Goal: Task Accomplishment & Management: Manage account settings

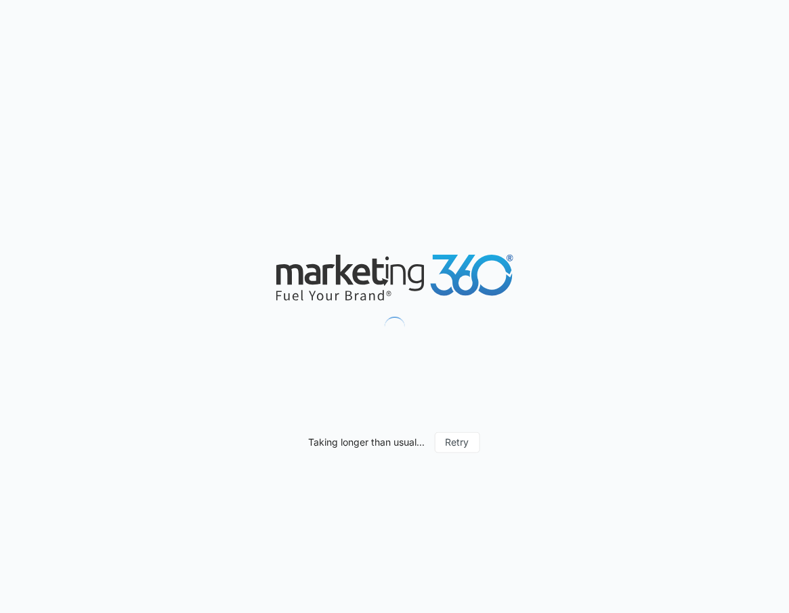
click at [634, 157] on div "Taking longer than usual... Retry" at bounding box center [394, 306] width 789 height 613
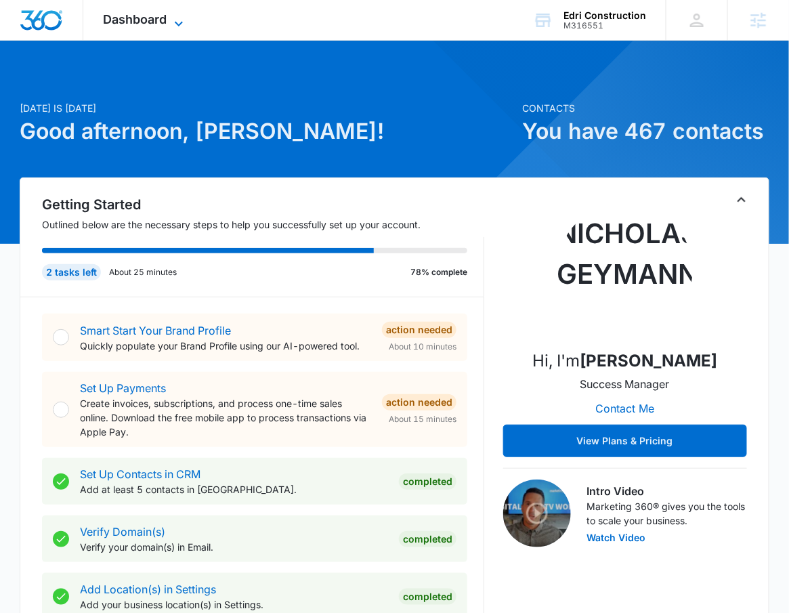
click at [137, 19] on span "Dashboard" at bounding box center [136, 19] width 64 height 14
click at [162, 24] on span "Dashboard" at bounding box center [136, 19] width 64 height 14
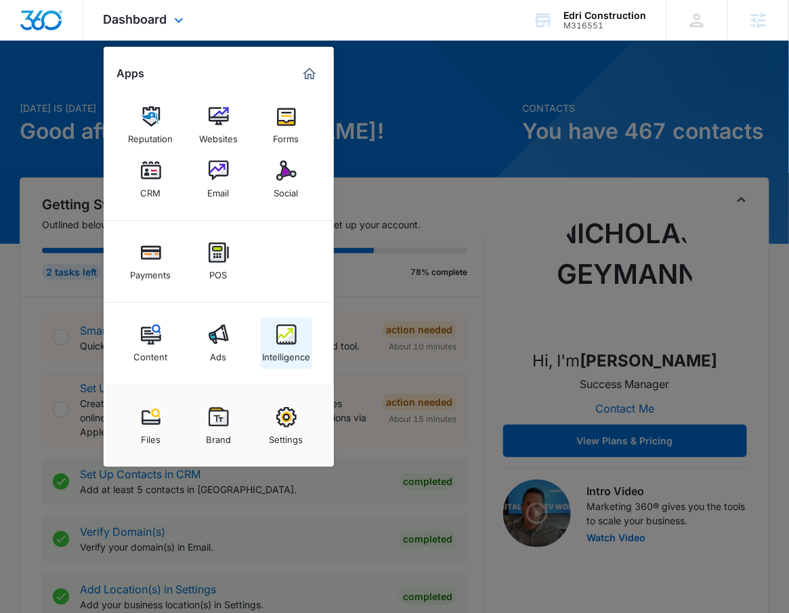
click at [293, 340] on img at bounding box center [286, 334] width 20 height 20
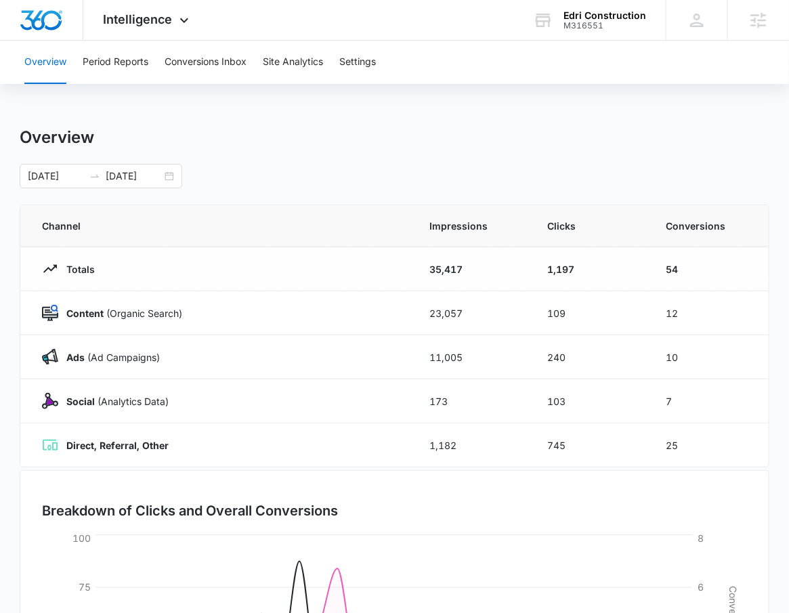
click at [162, 62] on div "Overview Period Reports Conversions Inbox Site Analytics Settings" at bounding box center [394, 62] width 756 height 43
click at [179, 58] on button "Conversions Inbox" at bounding box center [206, 62] width 82 height 43
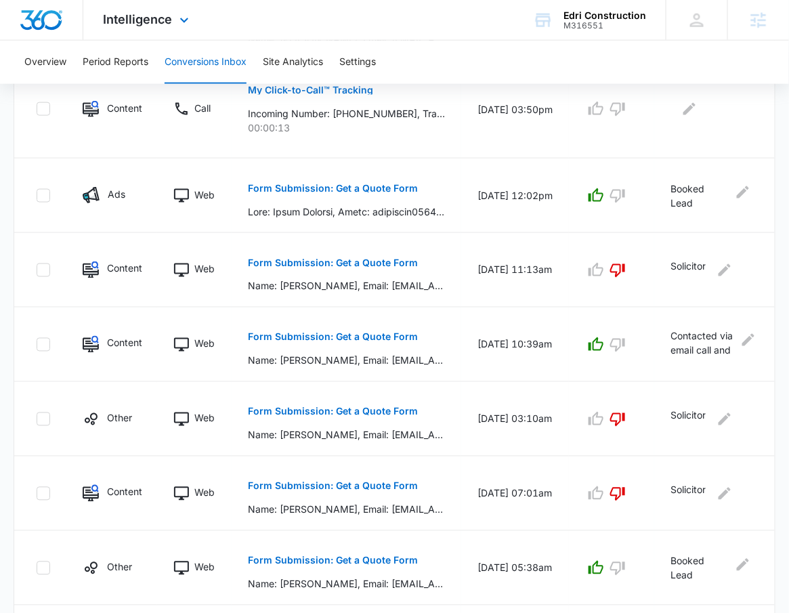
scroll to position [515, 0]
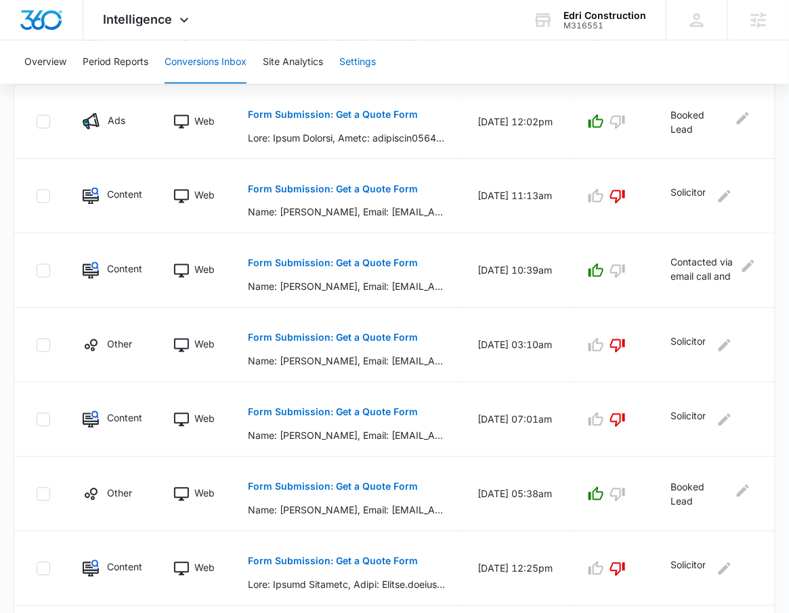
click at [373, 68] on button "Settings" at bounding box center [357, 62] width 37 height 43
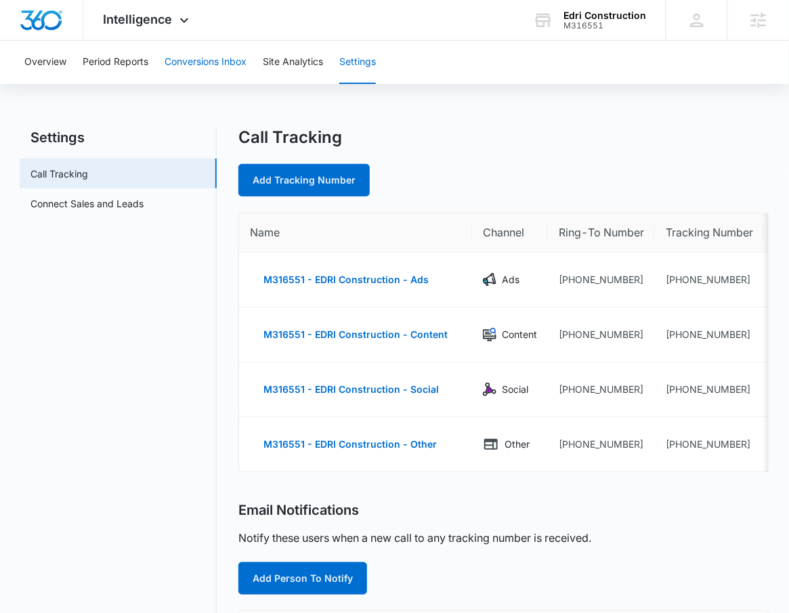
click at [190, 56] on button "Conversions Inbox" at bounding box center [206, 62] width 82 height 43
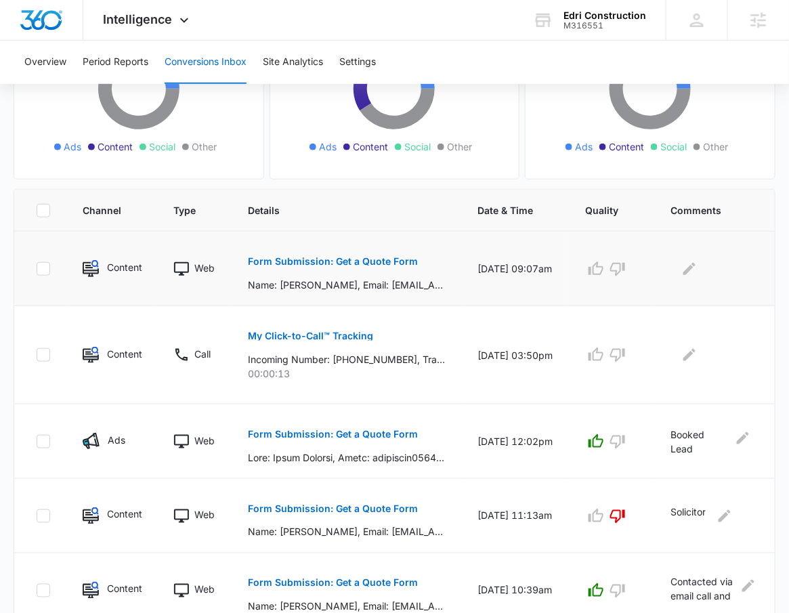
scroll to position [624, 0]
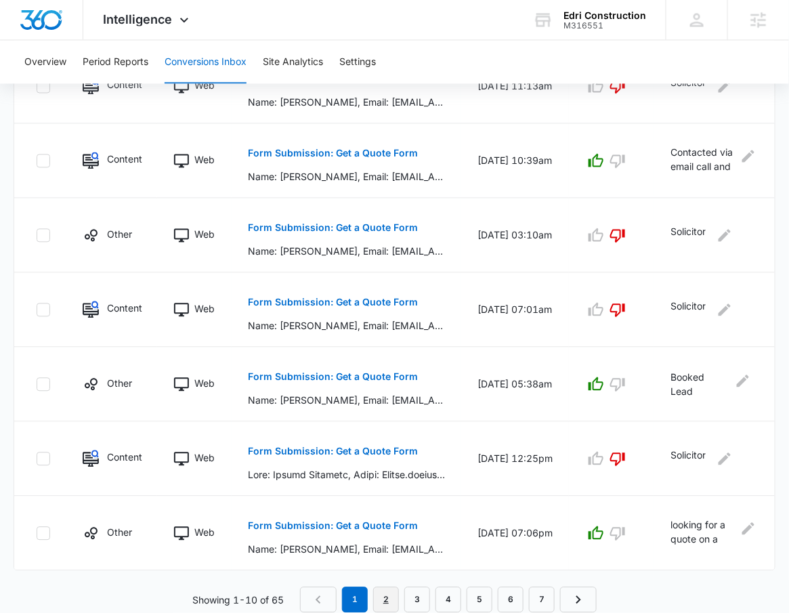
click at [391, 597] on link "2" at bounding box center [386, 600] width 26 height 26
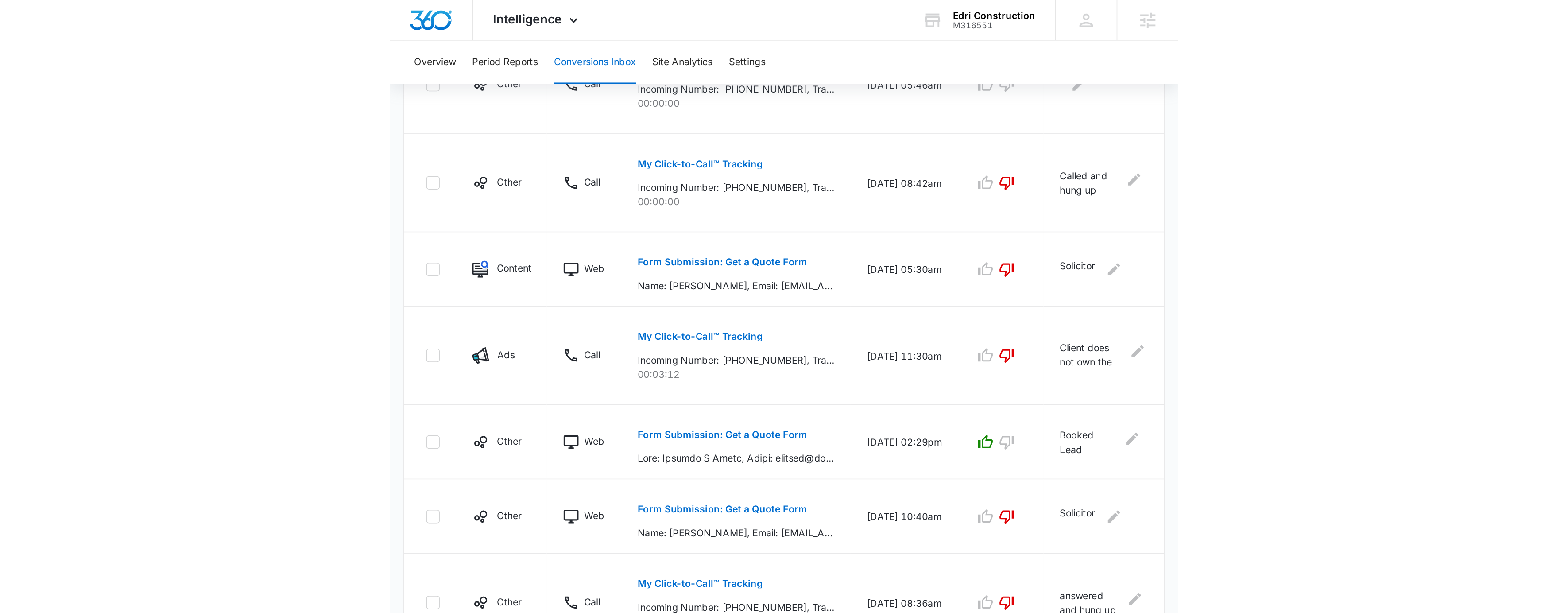
scroll to position [256, 0]
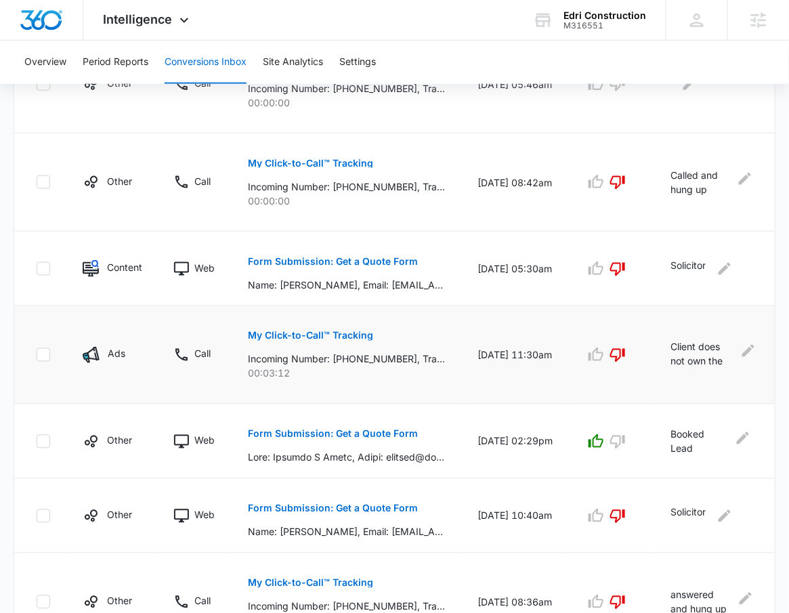
click at [353, 340] on p "My Click-to-Call™ Tracking" at bounding box center [310, 335] width 125 height 9
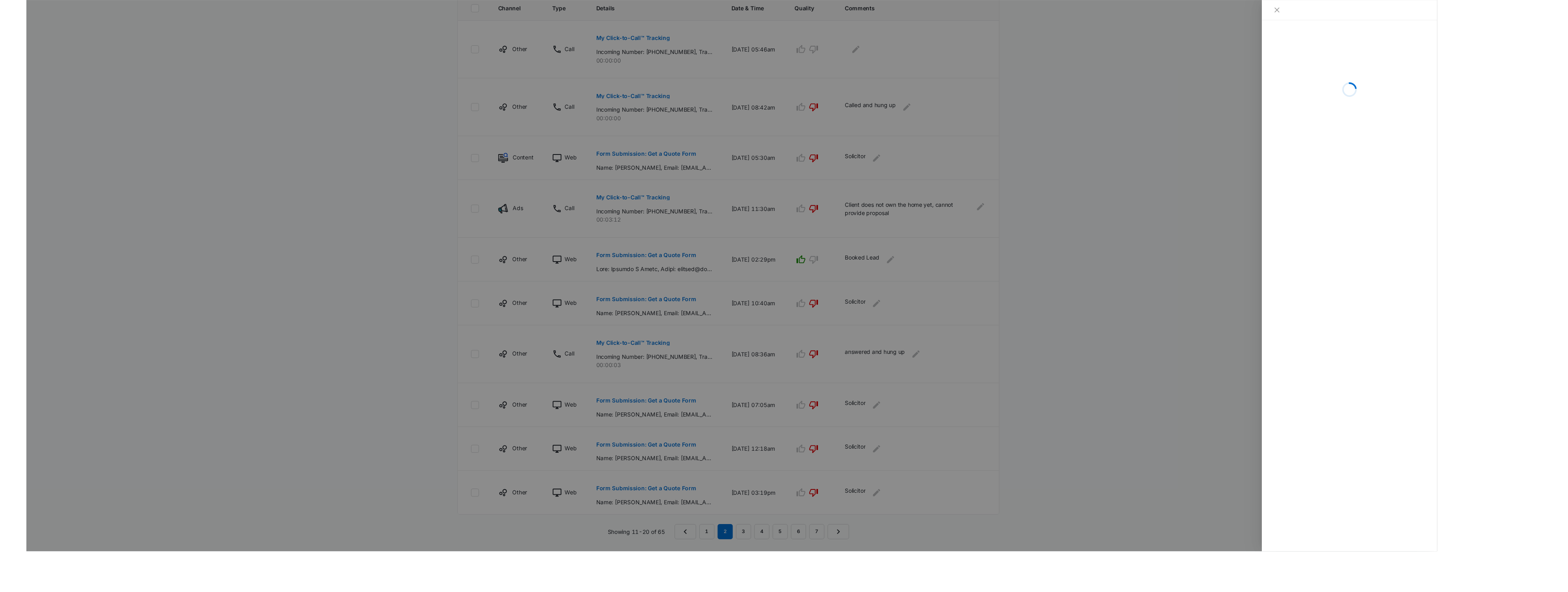
scroll to position [235, 0]
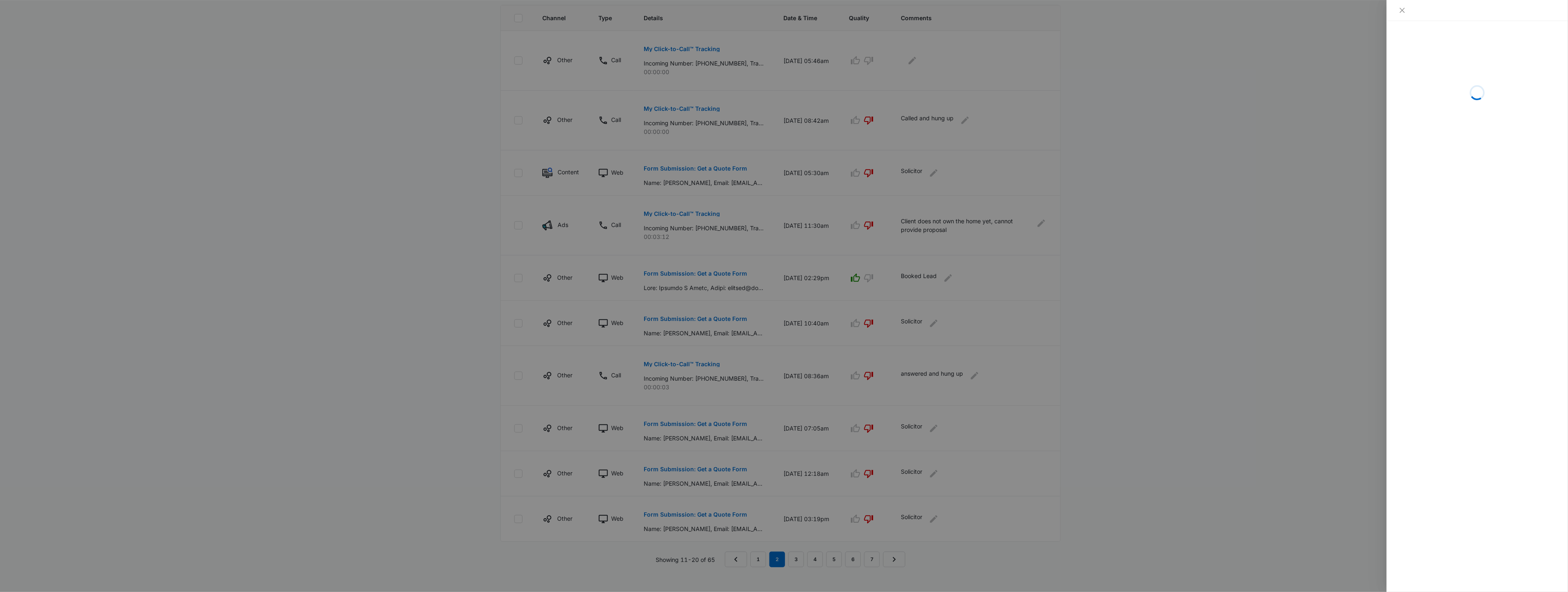
click at [487, 238] on div at bounding box center [784, 296] width 1568 height 592
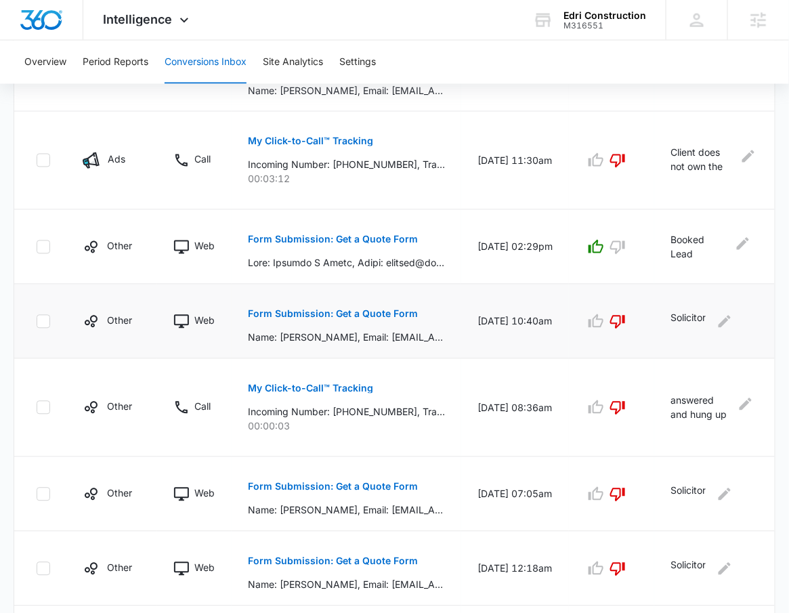
scroll to position [695, 0]
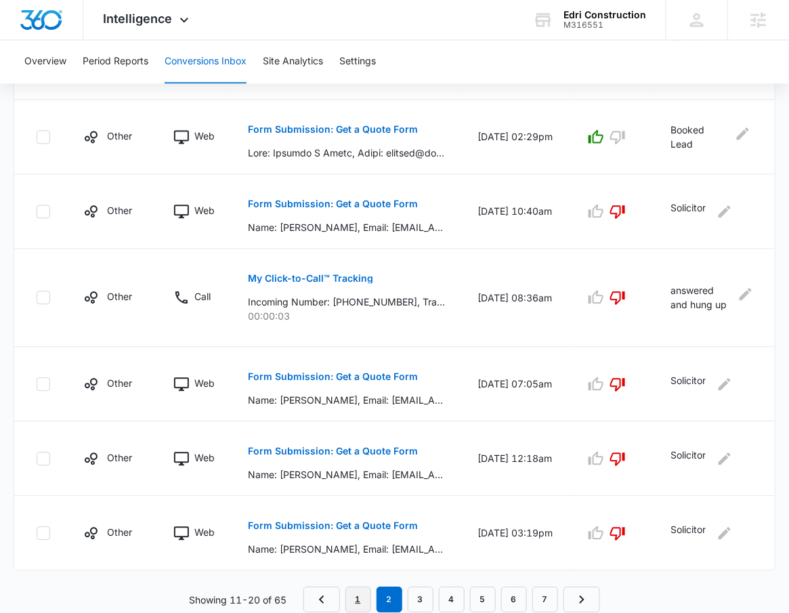
click at [356, 588] on link "1" at bounding box center [358, 600] width 26 height 26
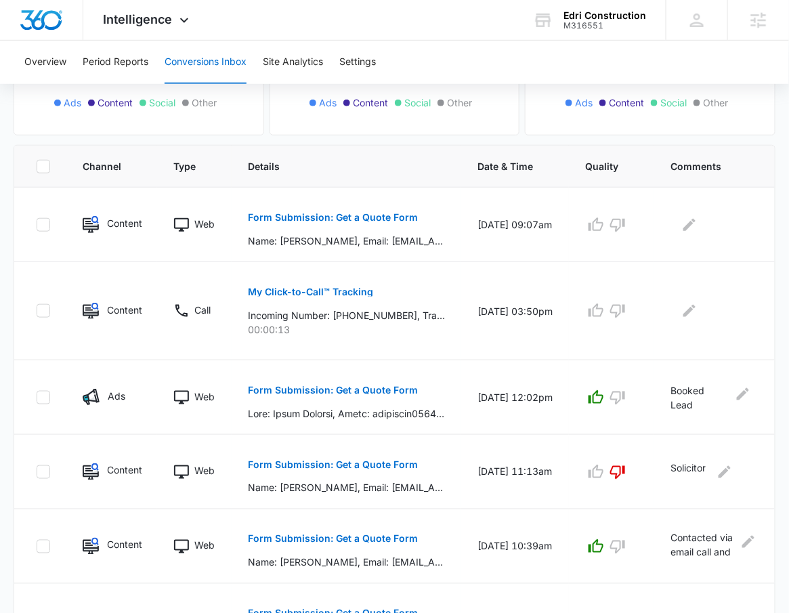
scroll to position [624, 0]
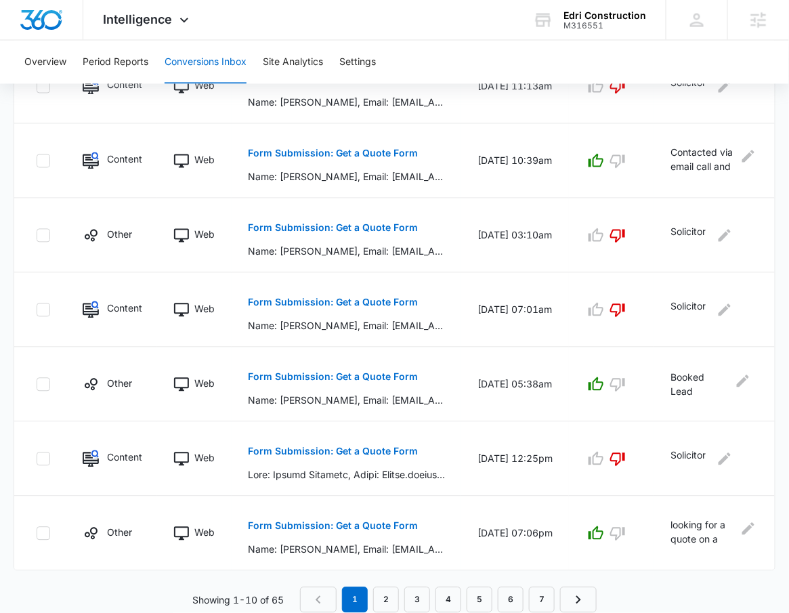
click at [400, 607] on nav "1 2 3 4 5 6 7" at bounding box center [448, 600] width 297 height 26
click at [389, 605] on link "2" at bounding box center [386, 600] width 26 height 26
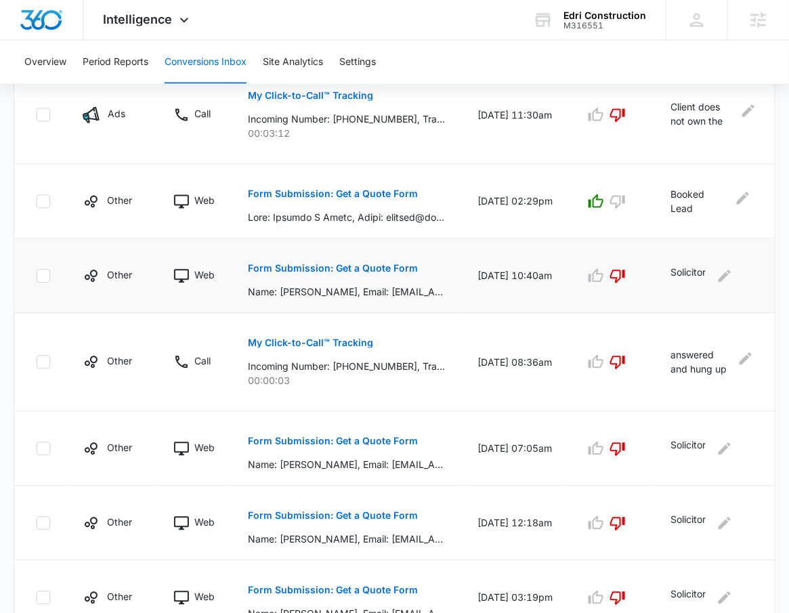
scroll to position [695, 0]
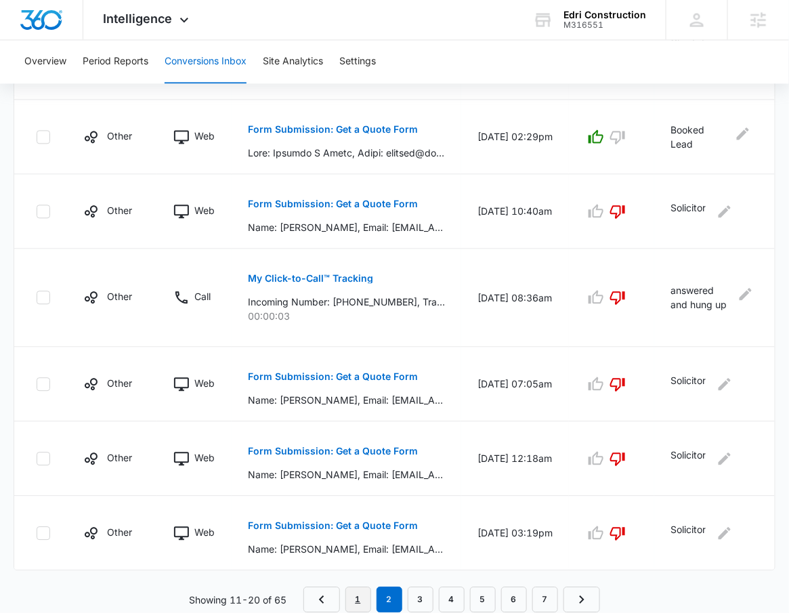
click at [362, 601] on link "1" at bounding box center [358, 600] width 26 height 26
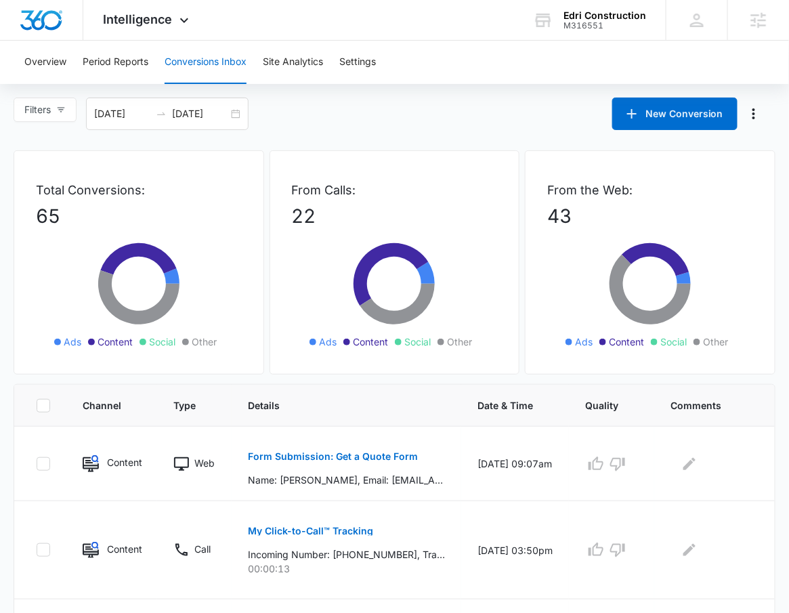
scroll to position [624, 0]
